Goal: Task Accomplishment & Management: Manage account settings

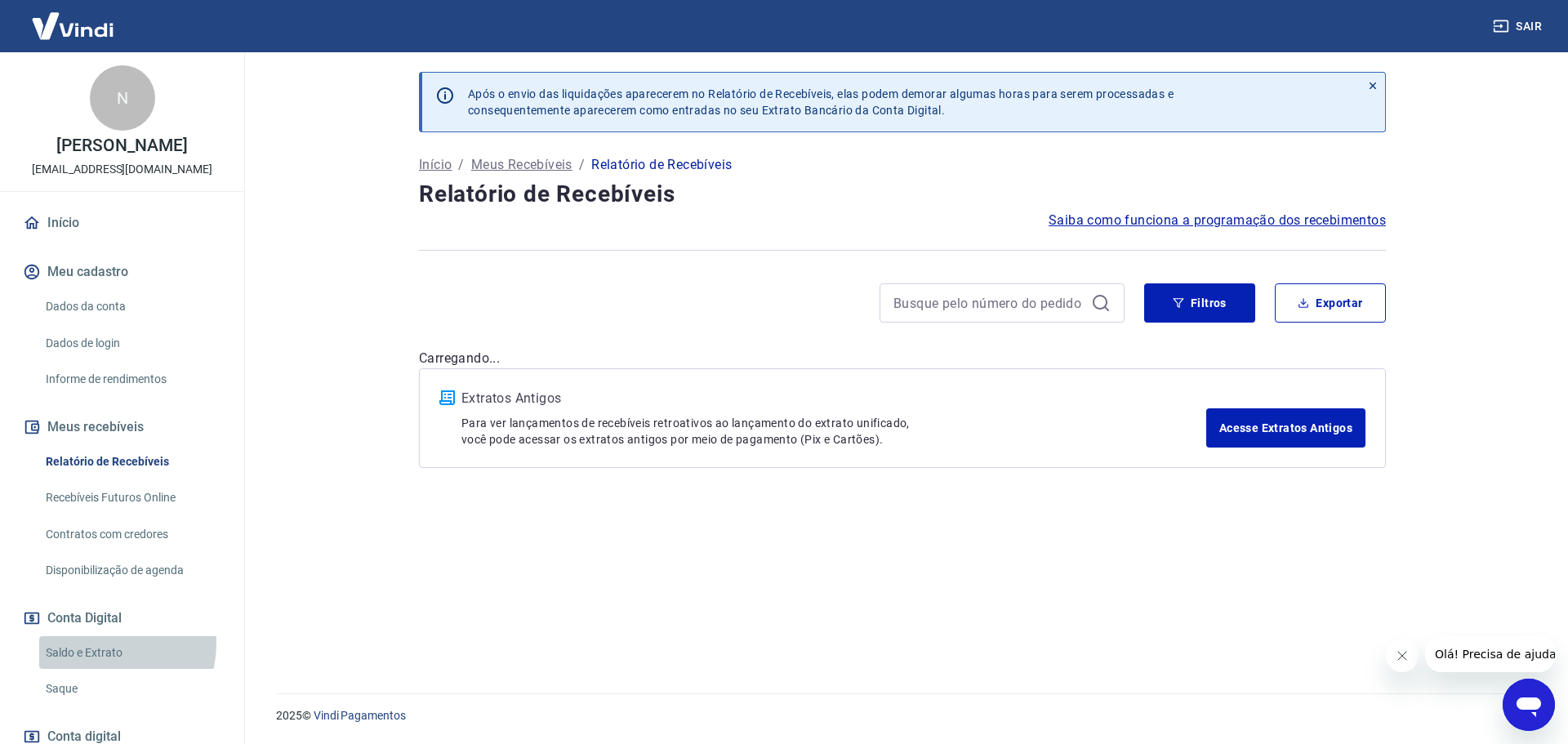
click at [96, 643] on link "Saldo e Extrato" at bounding box center [132, 652] width 186 height 34
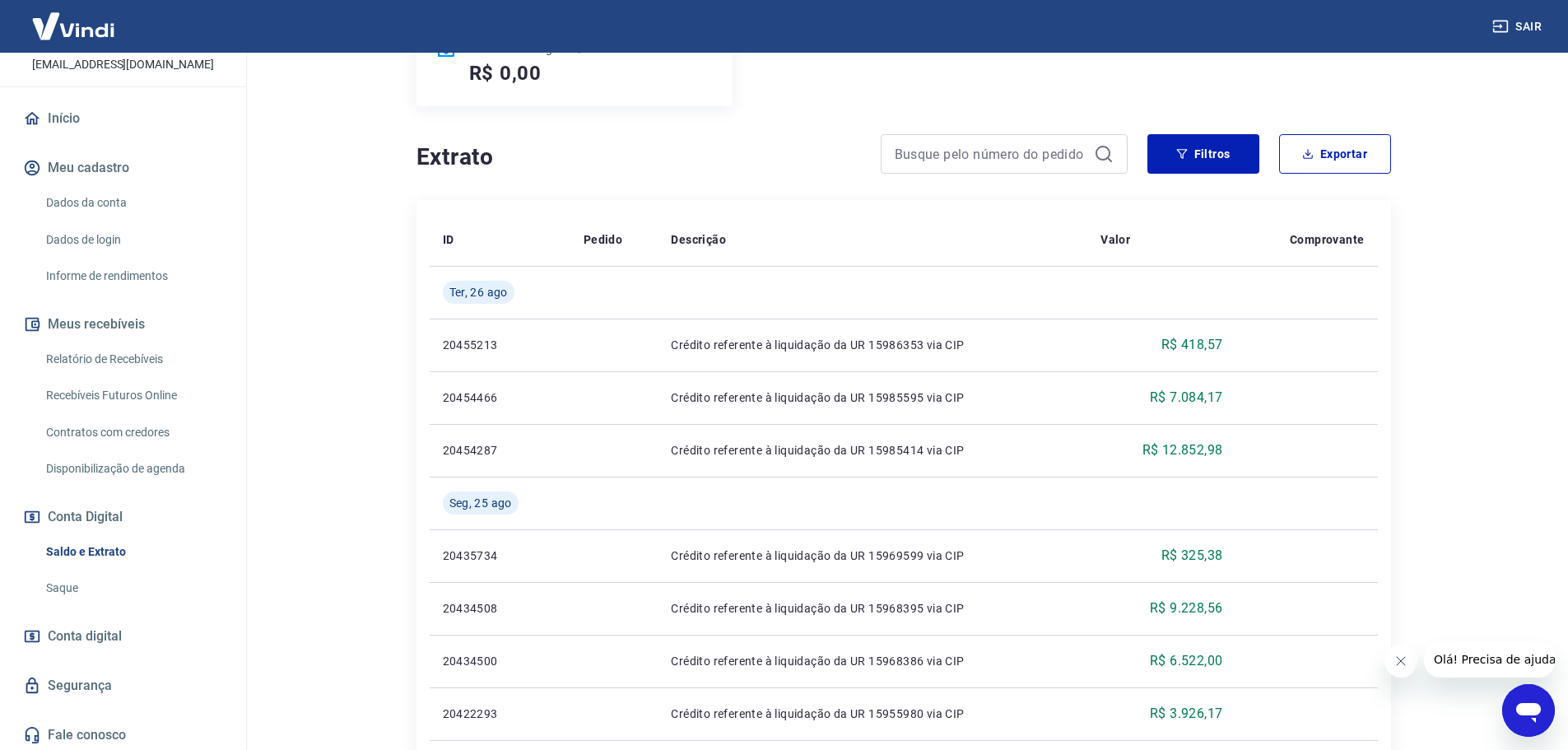
scroll to position [109, 0]
click at [79, 581] on link "Saque" at bounding box center [133, 585] width 187 height 34
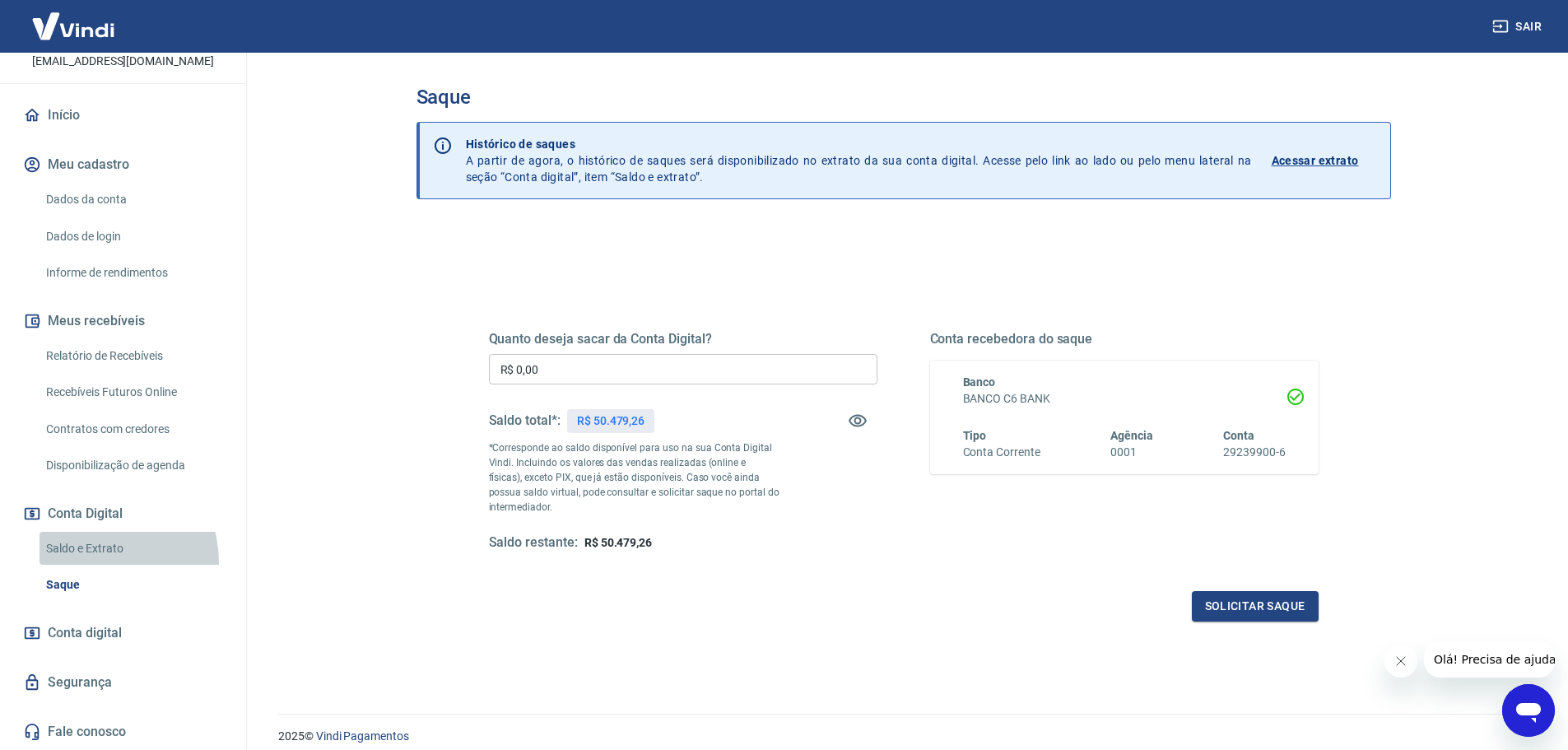
click at [90, 562] on link "Saldo e Extrato" at bounding box center [133, 548] width 187 height 34
